Goal: Find specific page/section: Find specific page/section

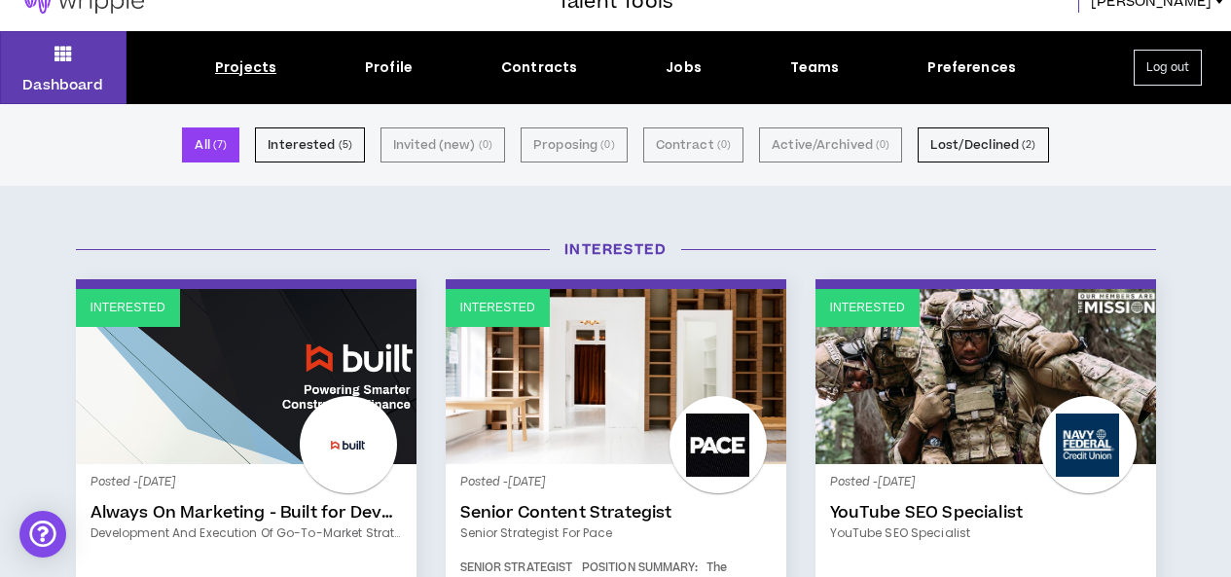
scroll to position [13, 0]
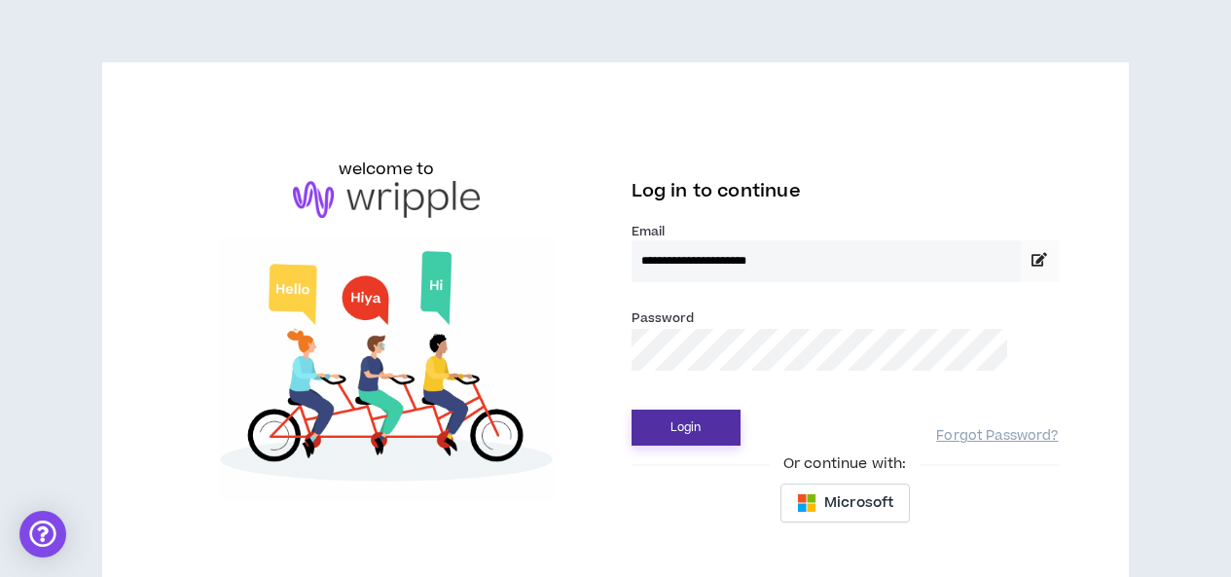
click at [675, 427] on button "Login" at bounding box center [686, 428] width 109 height 36
